Goal: Transaction & Acquisition: Purchase product/service

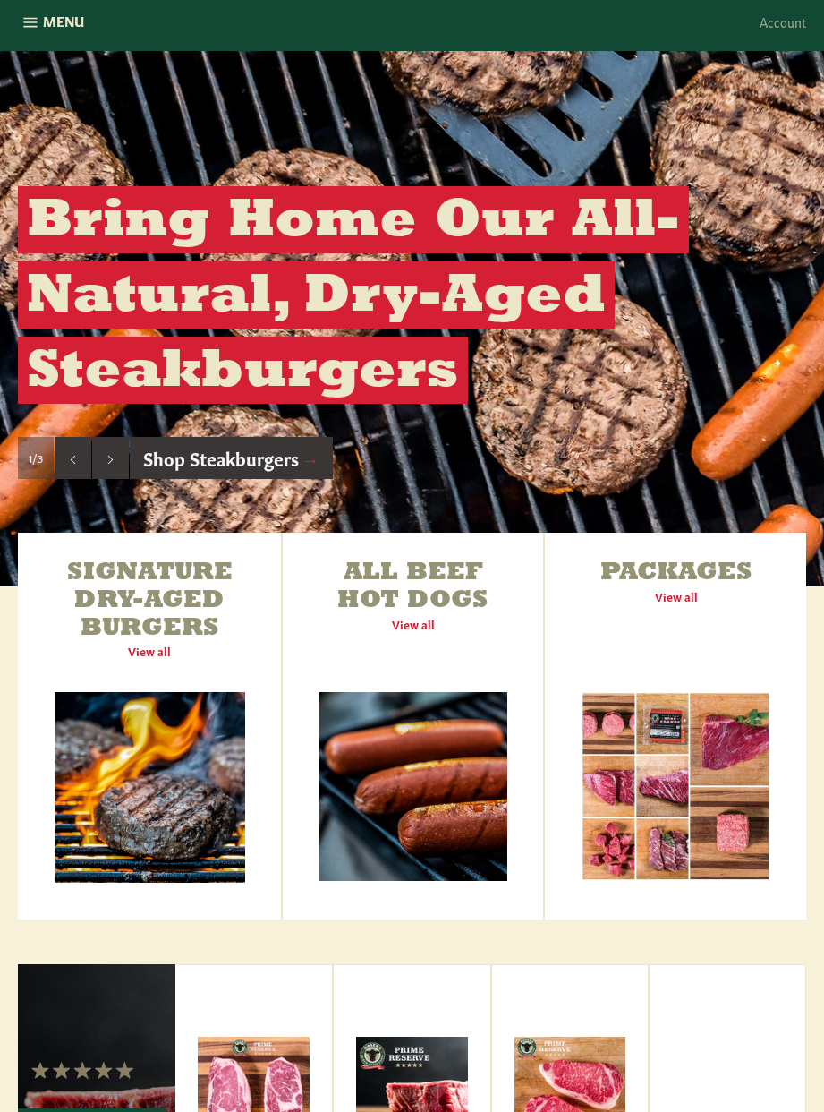
scroll to position [168, 0]
click at [128, 567] on link "Signature Dry-Aged Burgers View all" at bounding box center [149, 726] width 263 height 387
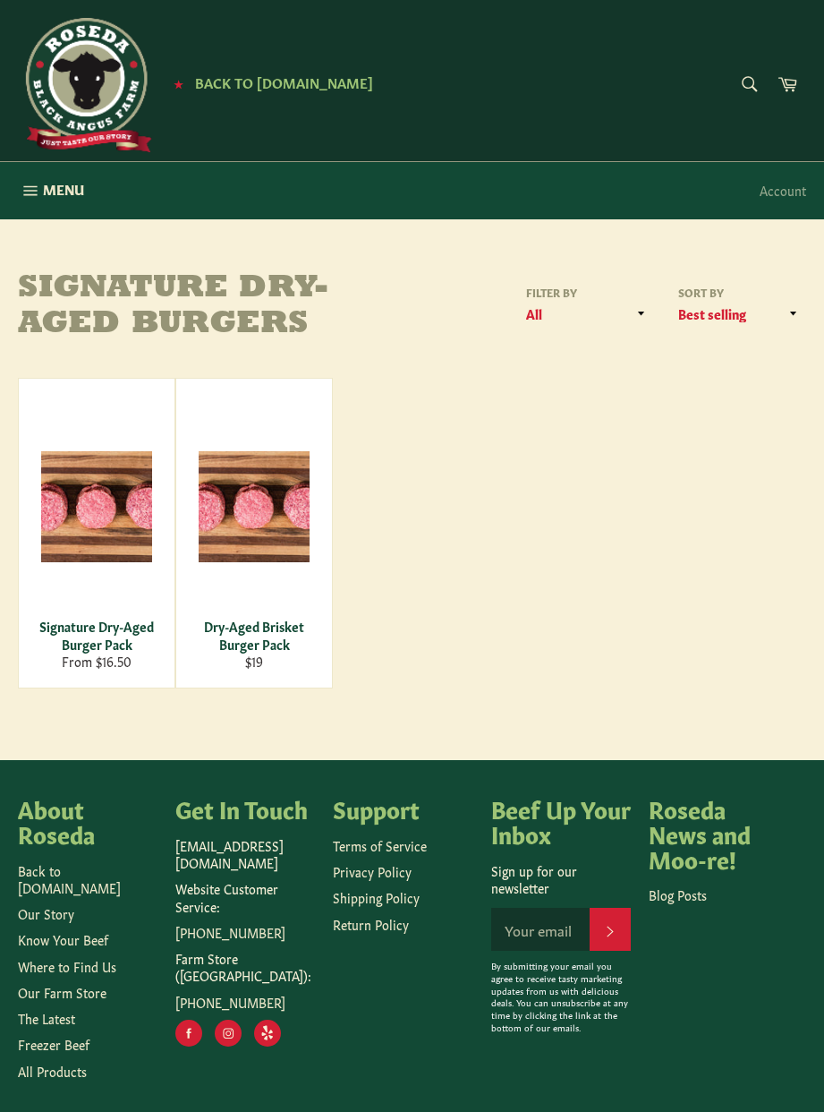
click at [280, 628] on div "Dry-Aged Brisket Burger Pack" at bounding box center [254, 635] width 133 height 35
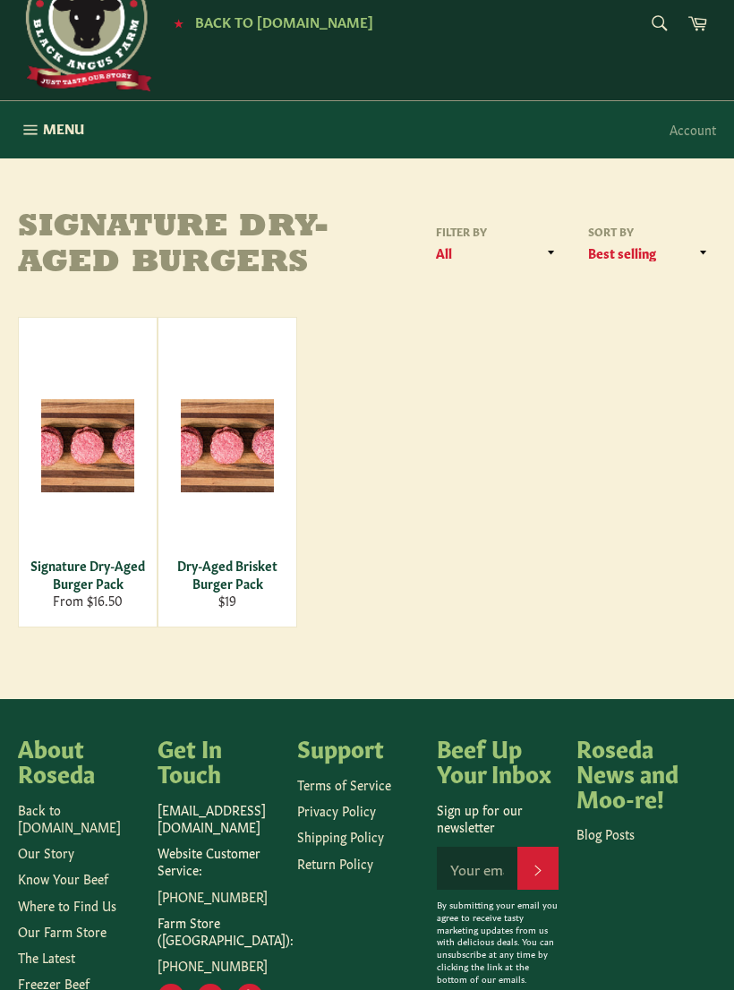
click at [64, 575] on div "Signature Dry-Aged Burger Pack" at bounding box center [87, 574] width 115 height 35
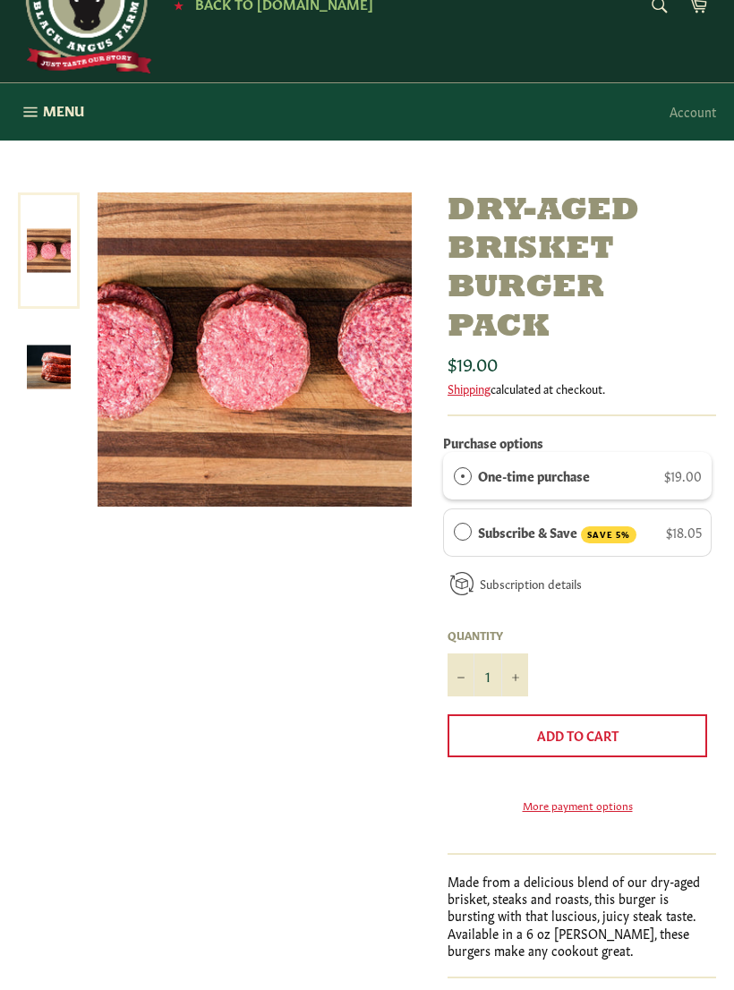
scroll to position [29, 0]
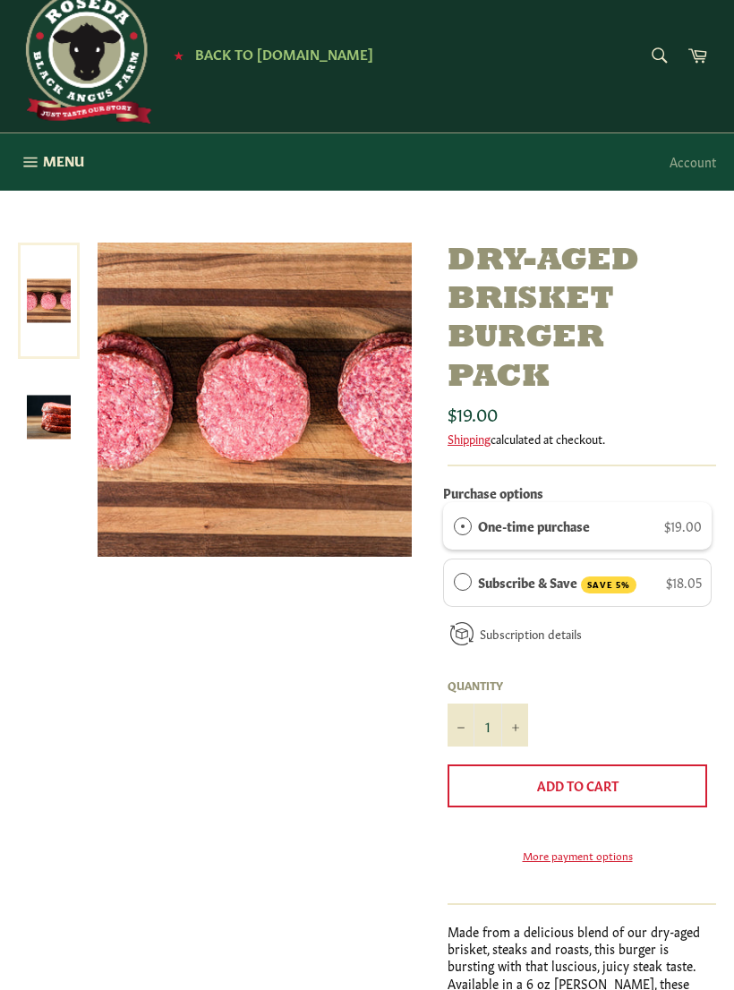
click at [37, 414] on img at bounding box center [49, 418] width 44 height 44
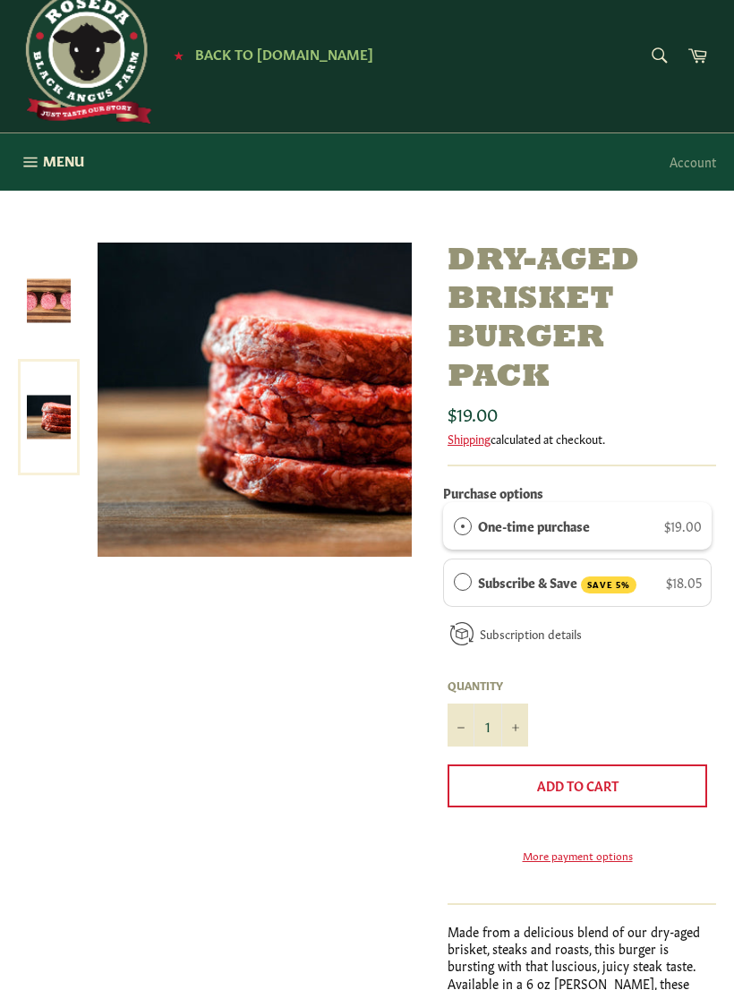
click at [45, 305] on img at bounding box center [49, 301] width 44 height 44
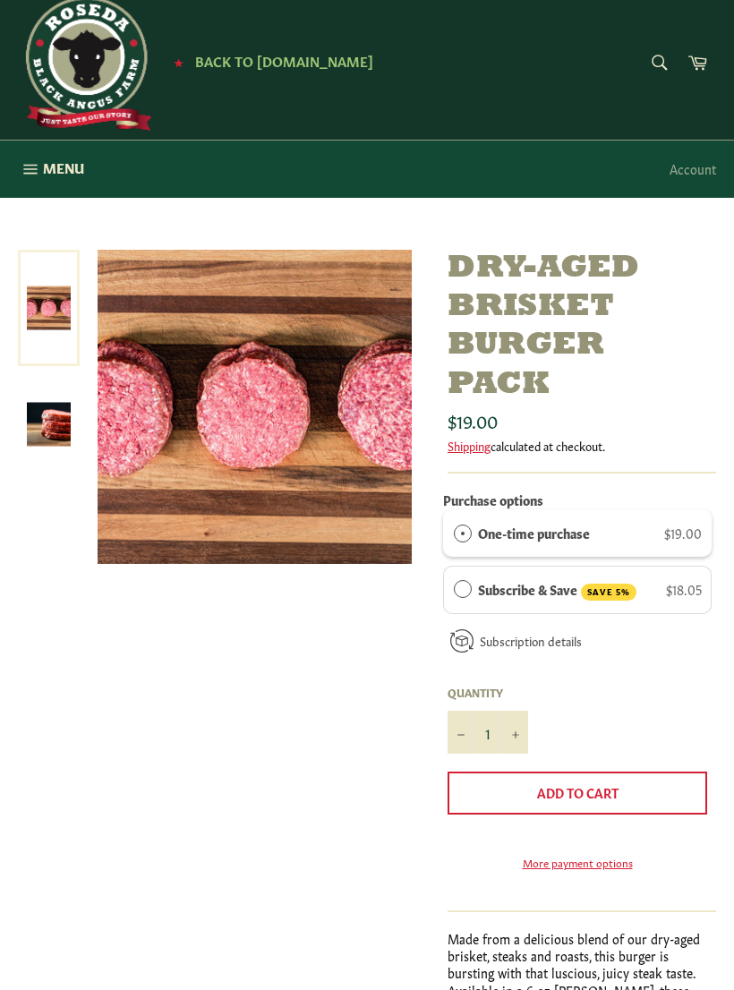
scroll to position [0, 0]
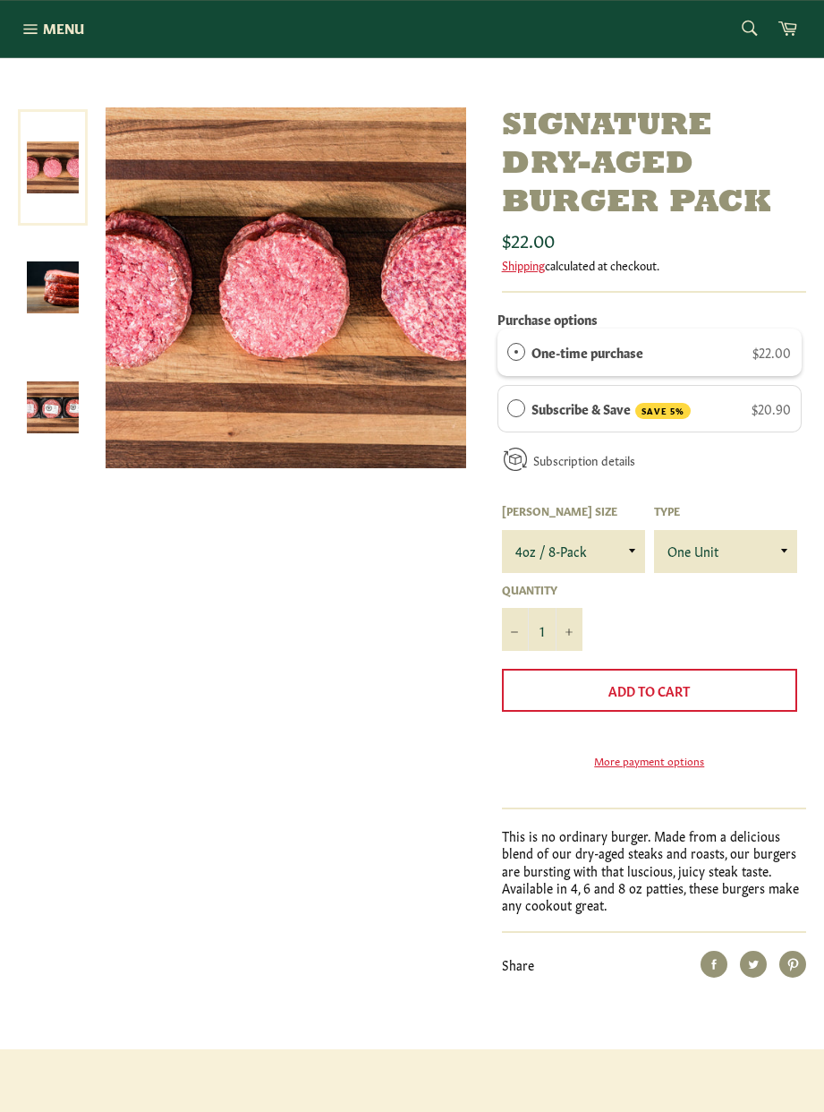
scroll to position [151, 0]
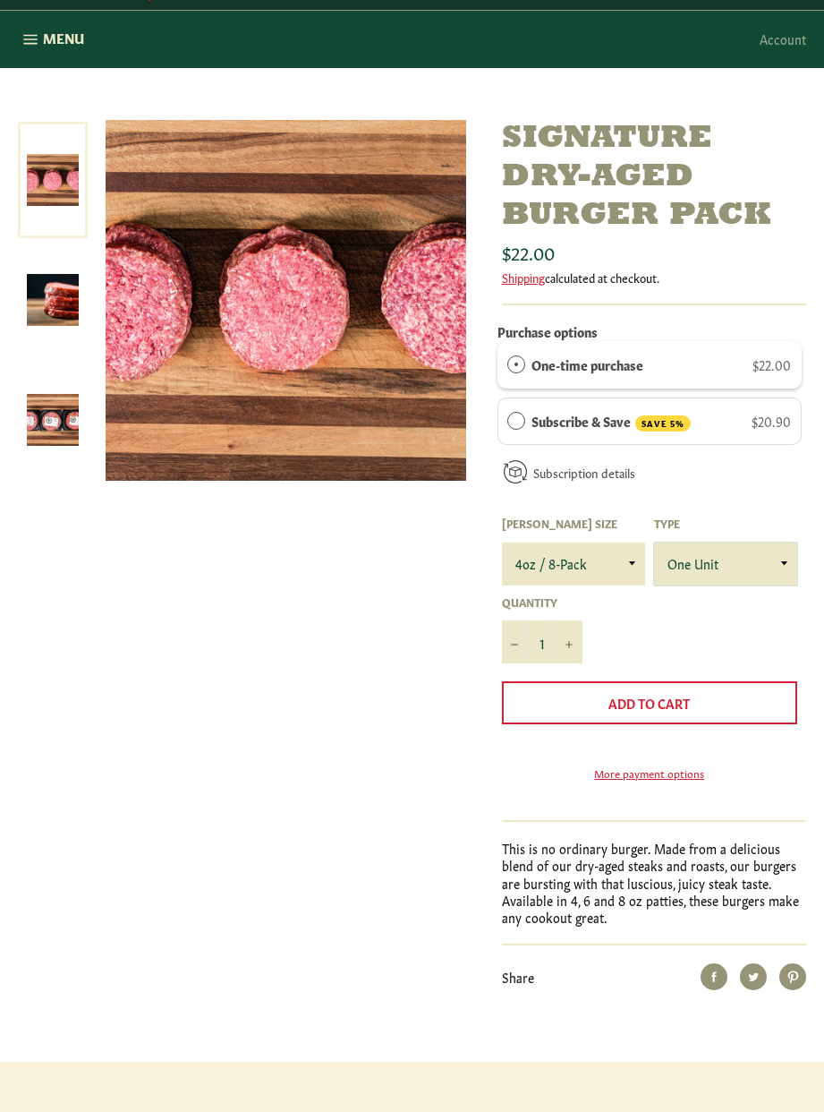
click at [786, 566] on select "One Unit" at bounding box center [725, 563] width 143 height 43
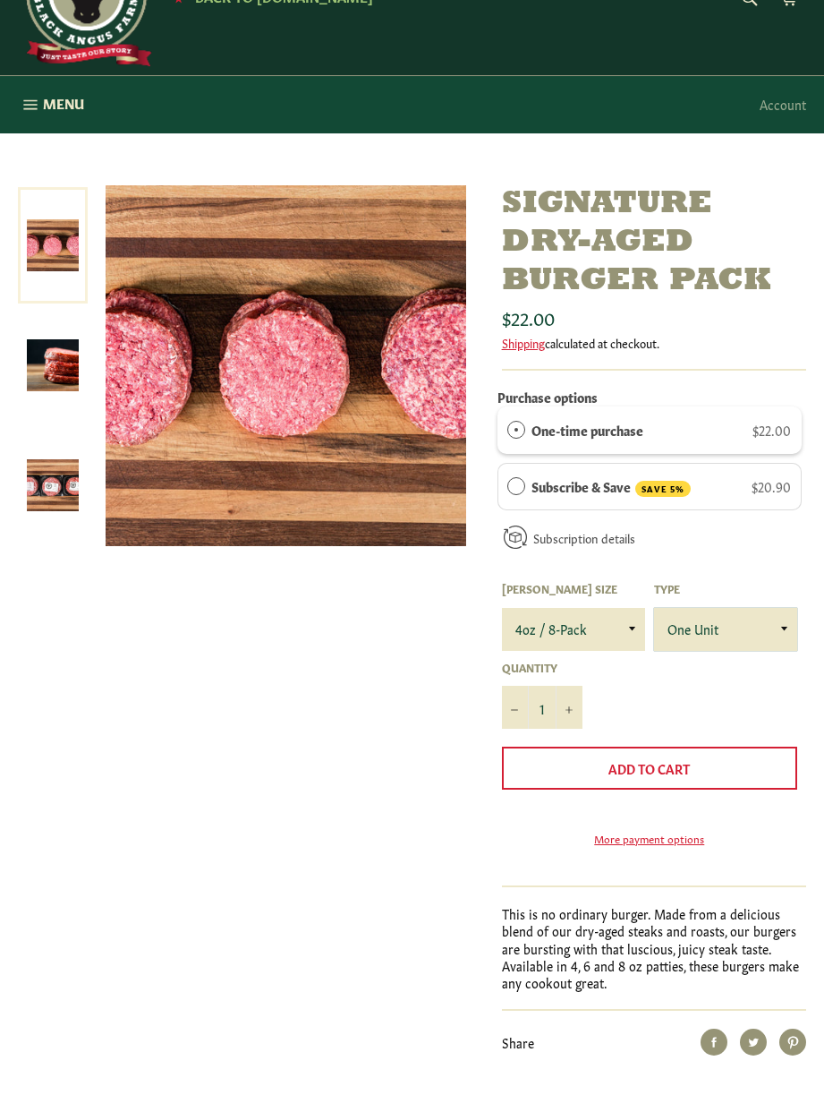
scroll to position [85, 0]
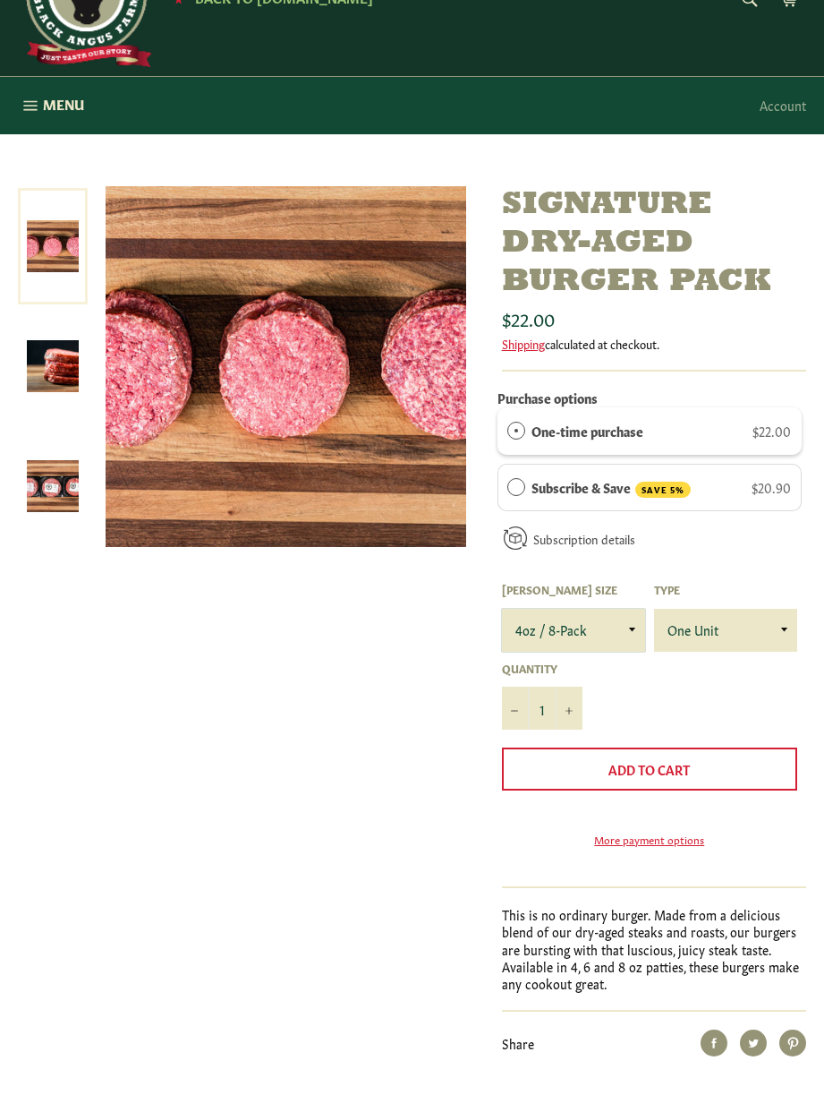
click at [633, 635] on select "4oz / 8-Pack 6oz / 4-Pack 8oz / 4-Pack" at bounding box center [573, 630] width 143 height 43
click at [626, 636] on select "4oz / 8-Pack 6oz / 4-Pack 8oz / 4-Pack" at bounding box center [573, 630] width 143 height 43
click at [719, 718] on form "Purchase options One-time purchase $22.00 Subscribe & Save SAVE 5% $20.90 Deliv…" at bounding box center [650, 629] width 304 height 489
click at [641, 638] on select "4oz / 8-Pack 6oz / 4-Pack 8oz / 4-Pack" at bounding box center [573, 630] width 143 height 43
click at [639, 626] on select "4oz / 8-Pack 6oz / 4-Pack 8oz / 4-Pack" at bounding box center [573, 630] width 143 height 43
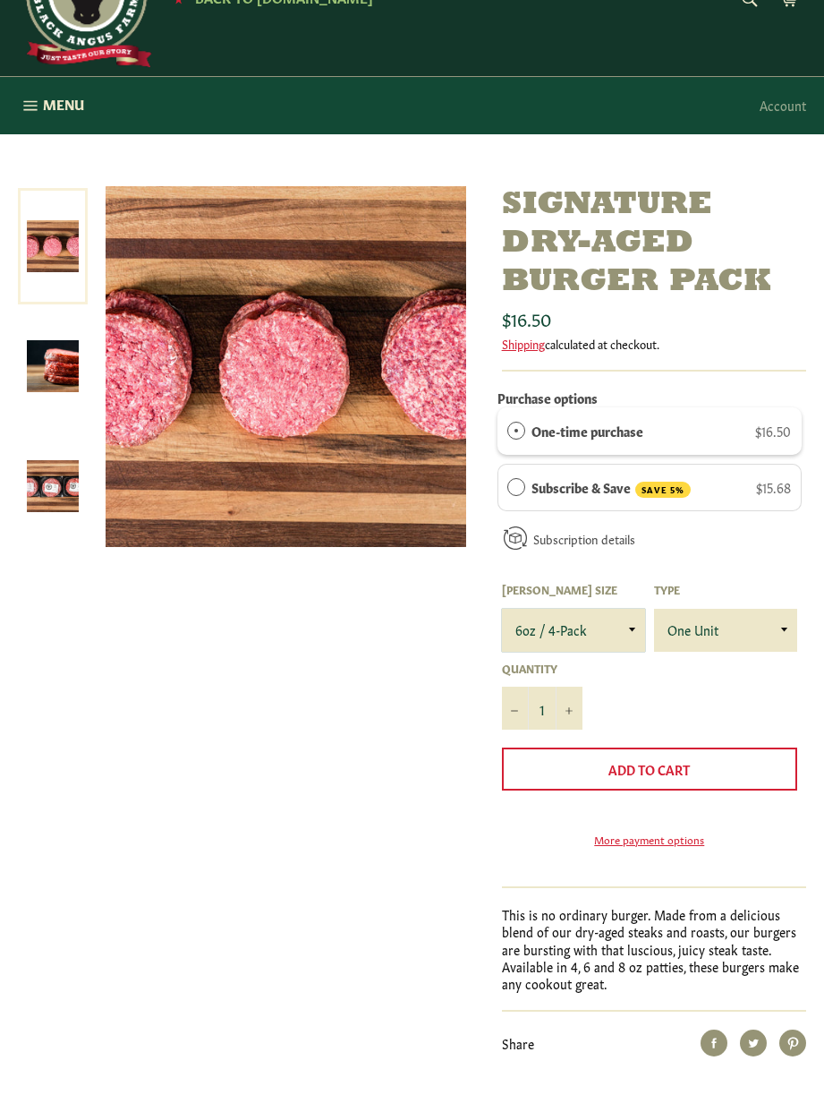
click at [634, 634] on select "4oz / 8-Pack 6oz / 4-Pack 8oz / 4-Pack" at bounding box center [573, 630] width 143 height 43
click at [631, 632] on select "4oz / 8-Pack 6oz / 4-Pack 8oz / 4-Pack" at bounding box center [573, 630] width 143 height 43
select select "8oz / 4-Pack"
click at [446, 891] on div "Signature Dry-Aged Burger Pack Sale Regular price $22.00 month" at bounding box center [403, 621] width 806 height 870
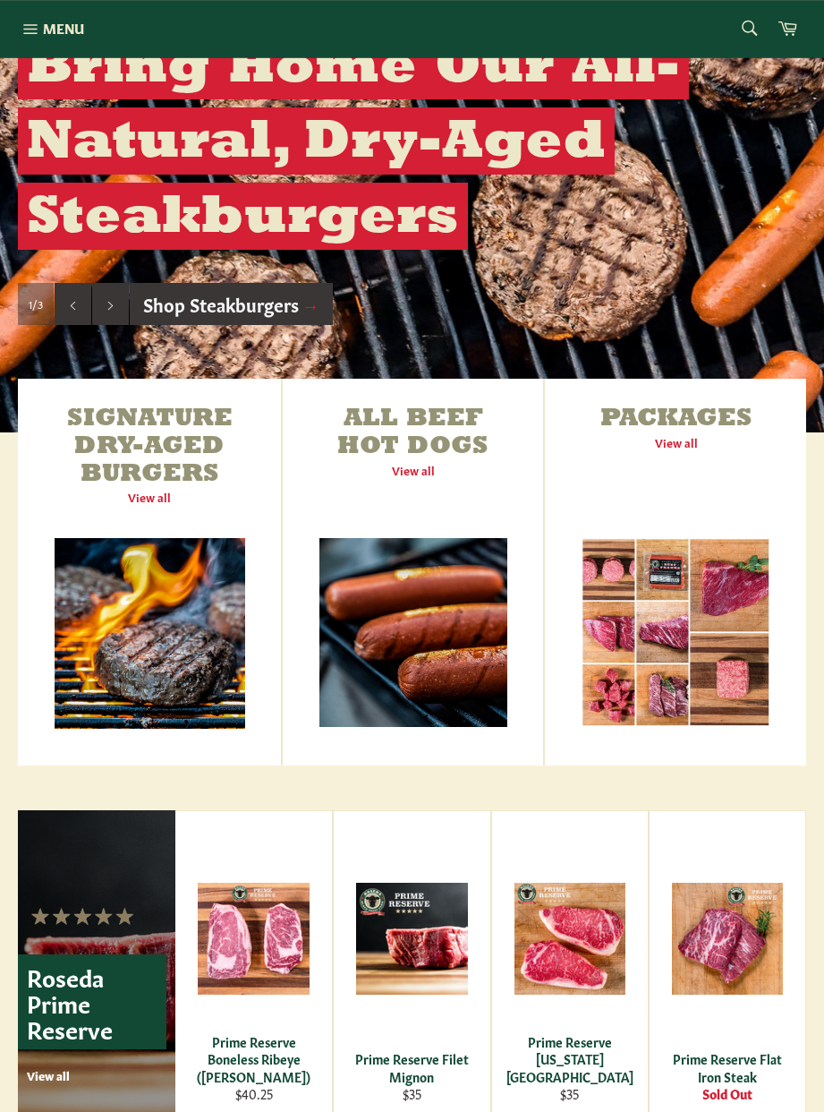
scroll to position [322, 0]
click at [422, 649] on link "All Beef Hot Dogs View all" at bounding box center [413, 572] width 261 height 387
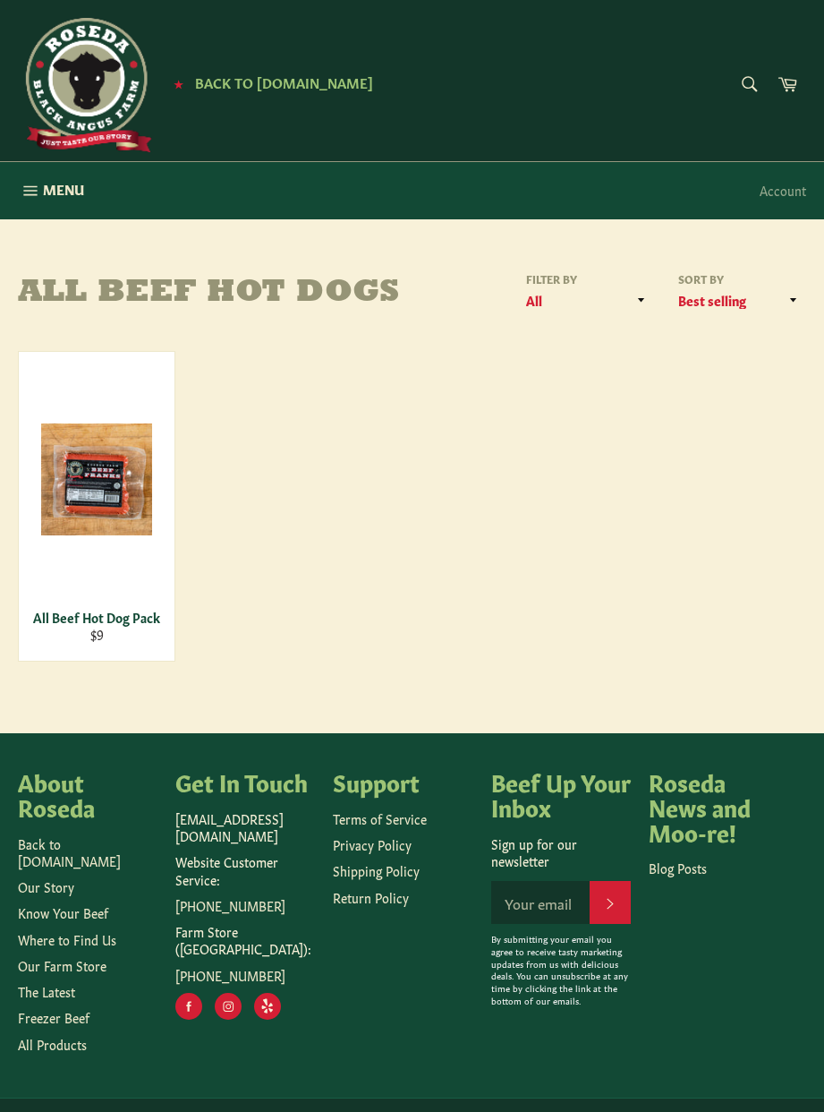
click at [79, 609] on div "All Beef Hot Dog Pack" at bounding box center [96, 617] width 133 height 17
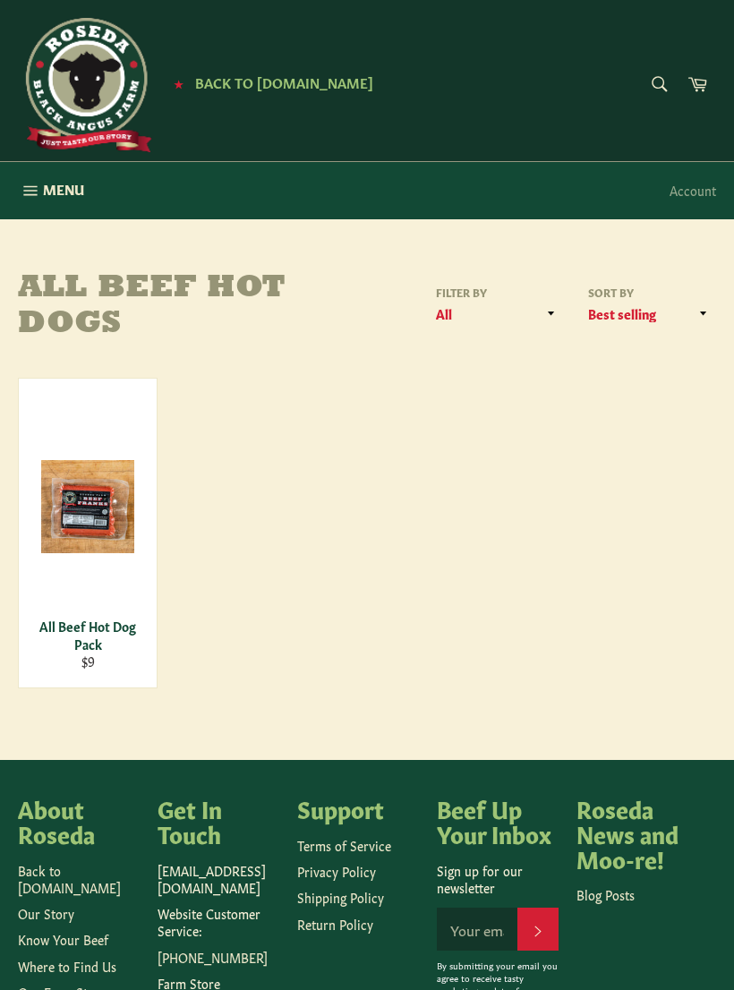
scroll to position [74, 0]
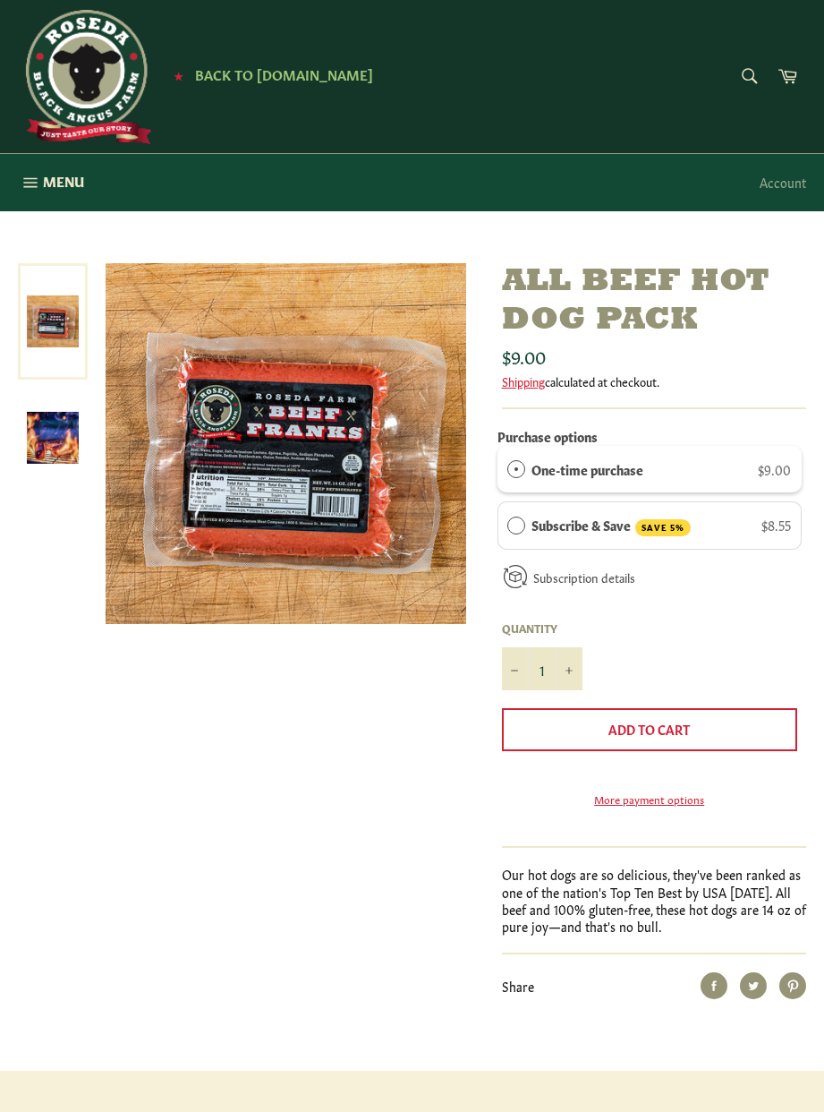
click at [43, 451] on img at bounding box center [53, 438] width 52 height 52
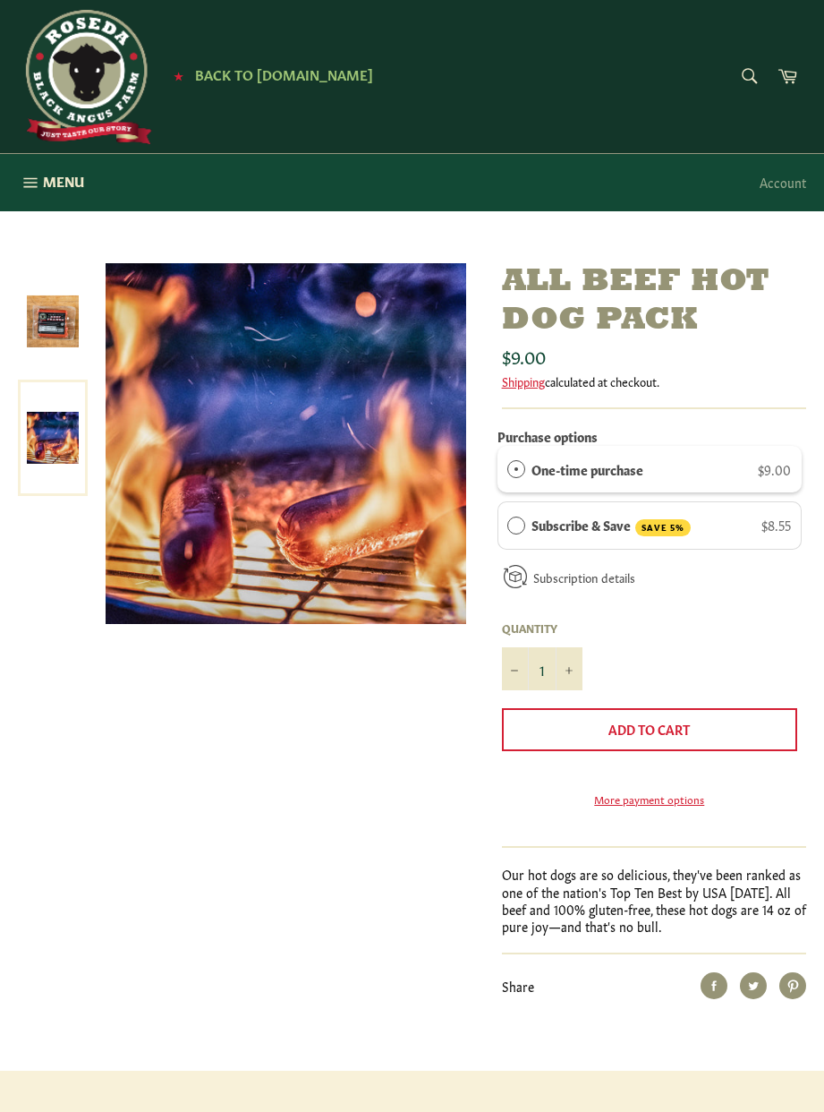
click at [47, 337] on img at bounding box center [53, 321] width 52 height 52
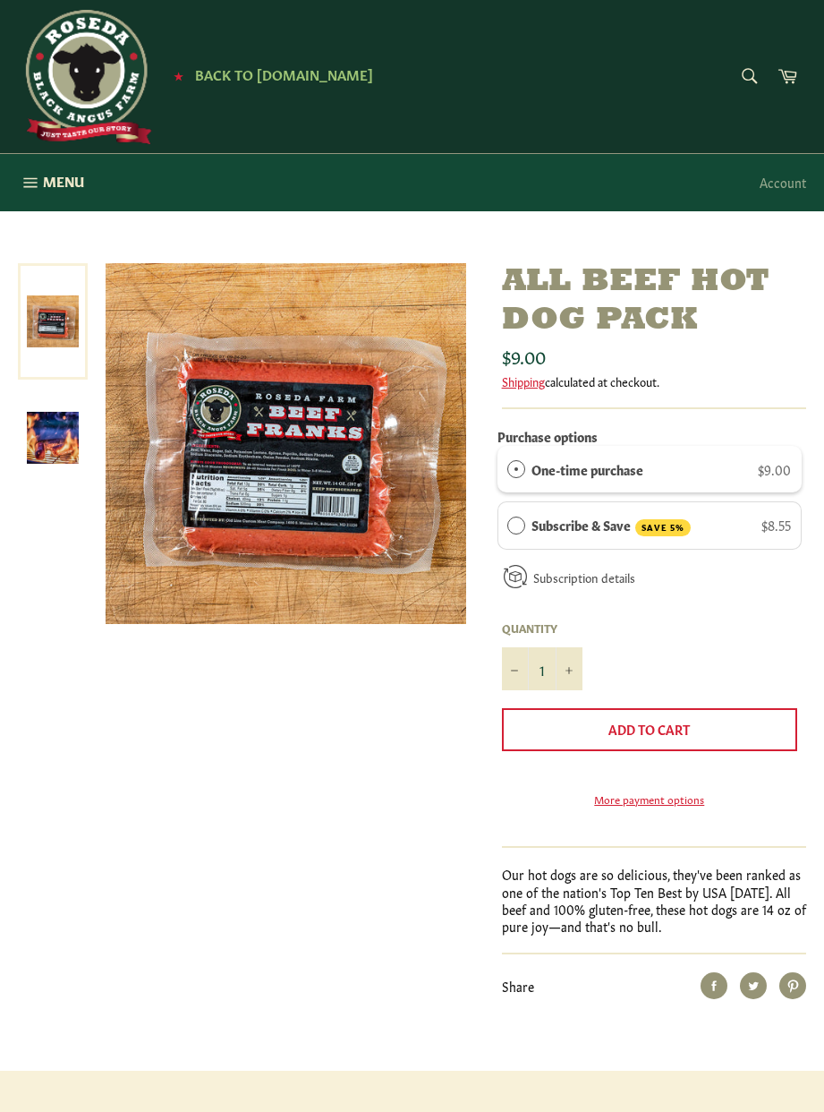
click at [197, 479] on img at bounding box center [286, 443] width 361 height 361
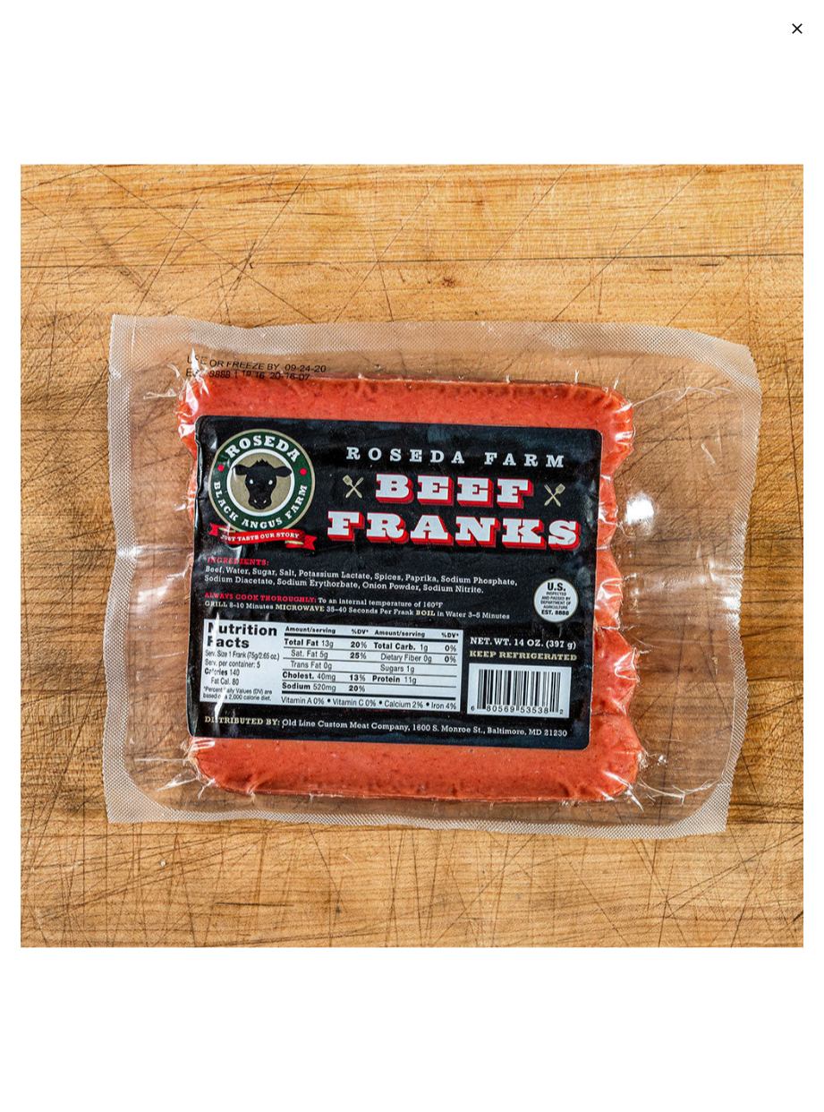
click at [791, 43] on button ""Close (esc)"" at bounding box center [796, 27] width 56 height 55
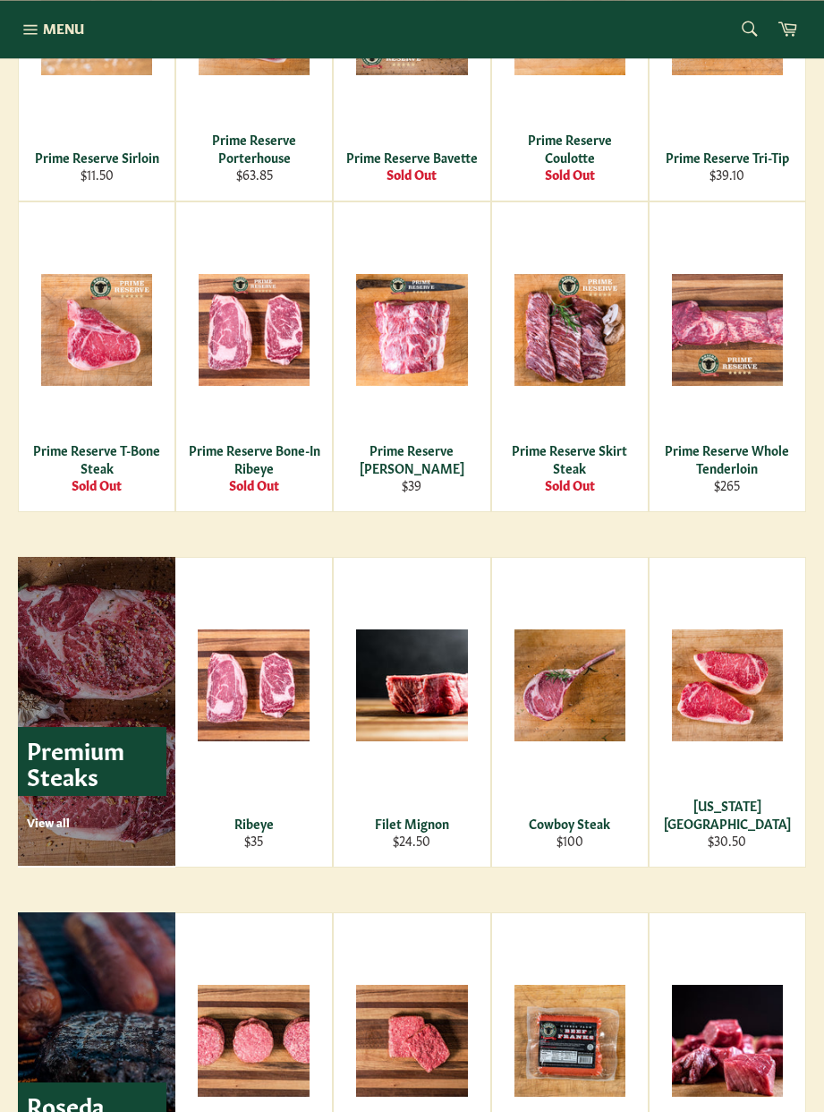
scroll to position [1552, 0]
click at [576, 814] on div "Cowboy Steak" at bounding box center [569, 822] width 133 height 17
